Goal: Ask a question

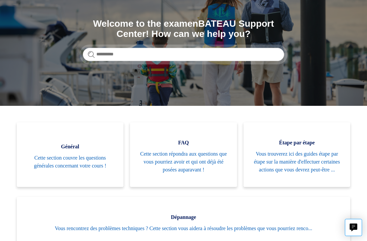
scroll to position [68, 0]
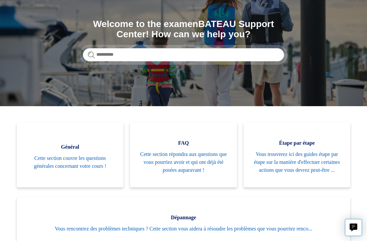
click at [169, 167] on span "Cette section répondra aux questions que vous pourriez avoir et qui ont déjà ét…" at bounding box center [183, 163] width 87 height 24
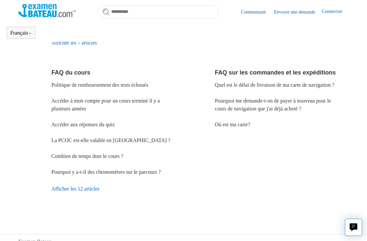
scroll to position [213, 0]
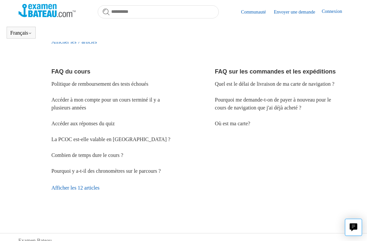
click at [63, 111] on link "Accéder à mon compte pour un cours terminé il y a plusieurs années" at bounding box center [106, 104] width 109 height 14
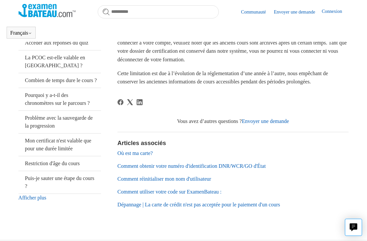
scroll to position [151, 0]
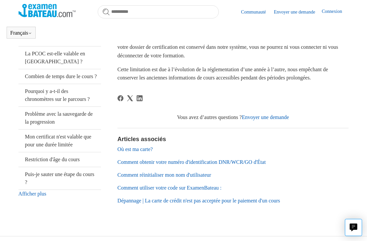
click at [271, 116] on link "Envoyer une demande" at bounding box center [265, 118] width 47 height 6
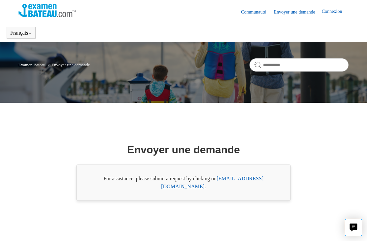
click at [260, 188] on link "[EMAIL_ADDRESS][DOMAIN_NAME]" at bounding box center [212, 183] width 102 height 14
